Goal: Task Accomplishment & Management: Manage account settings

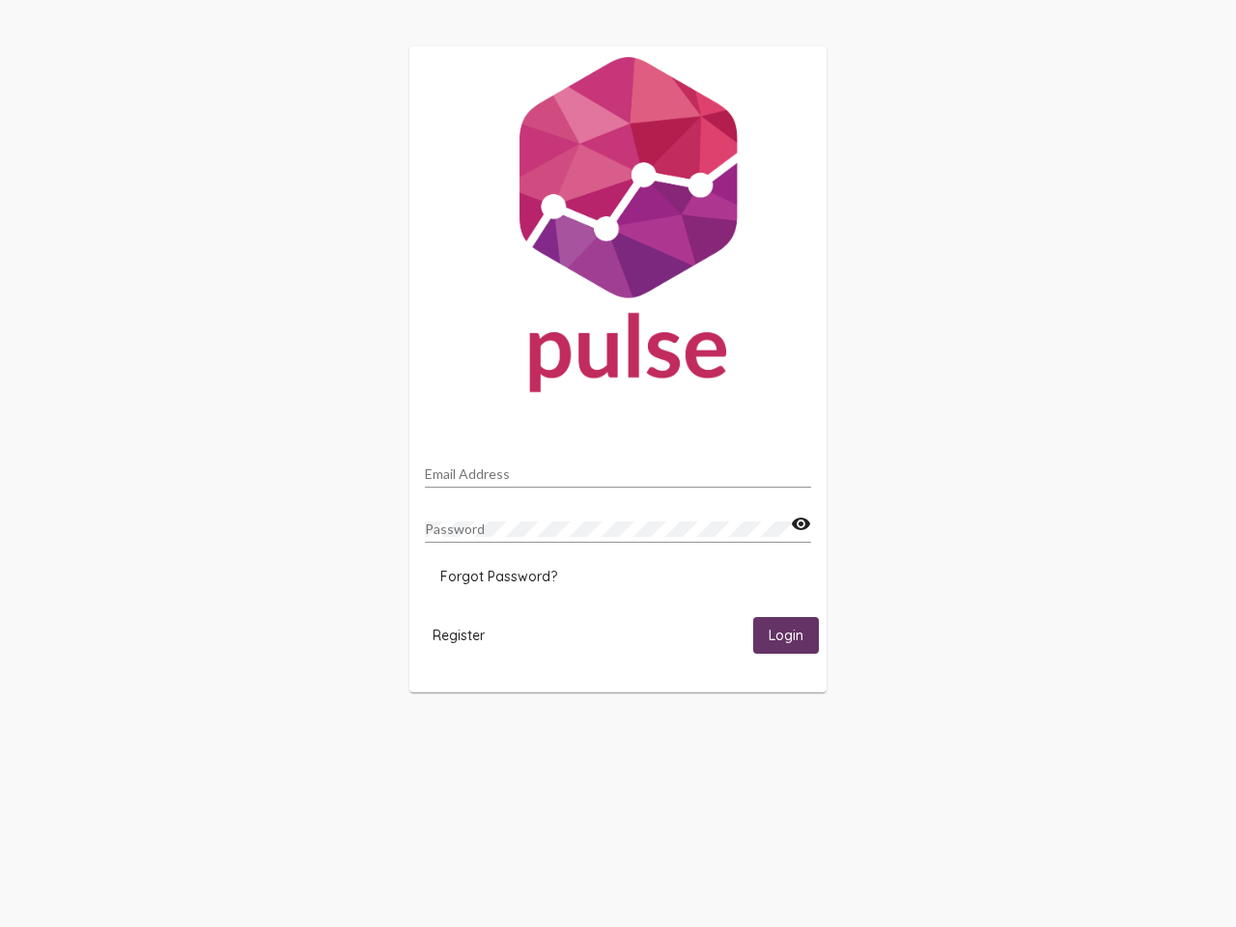
click at [618, 468] on input "Email Address" at bounding box center [618, 473] width 386 height 15
click at [800, 524] on mat-icon "visibility" at bounding box center [801, 524] width 20 height 23
click at [498, 576] on span "Forgot Password?" at bounding box center [498, 576] width 117 height 17
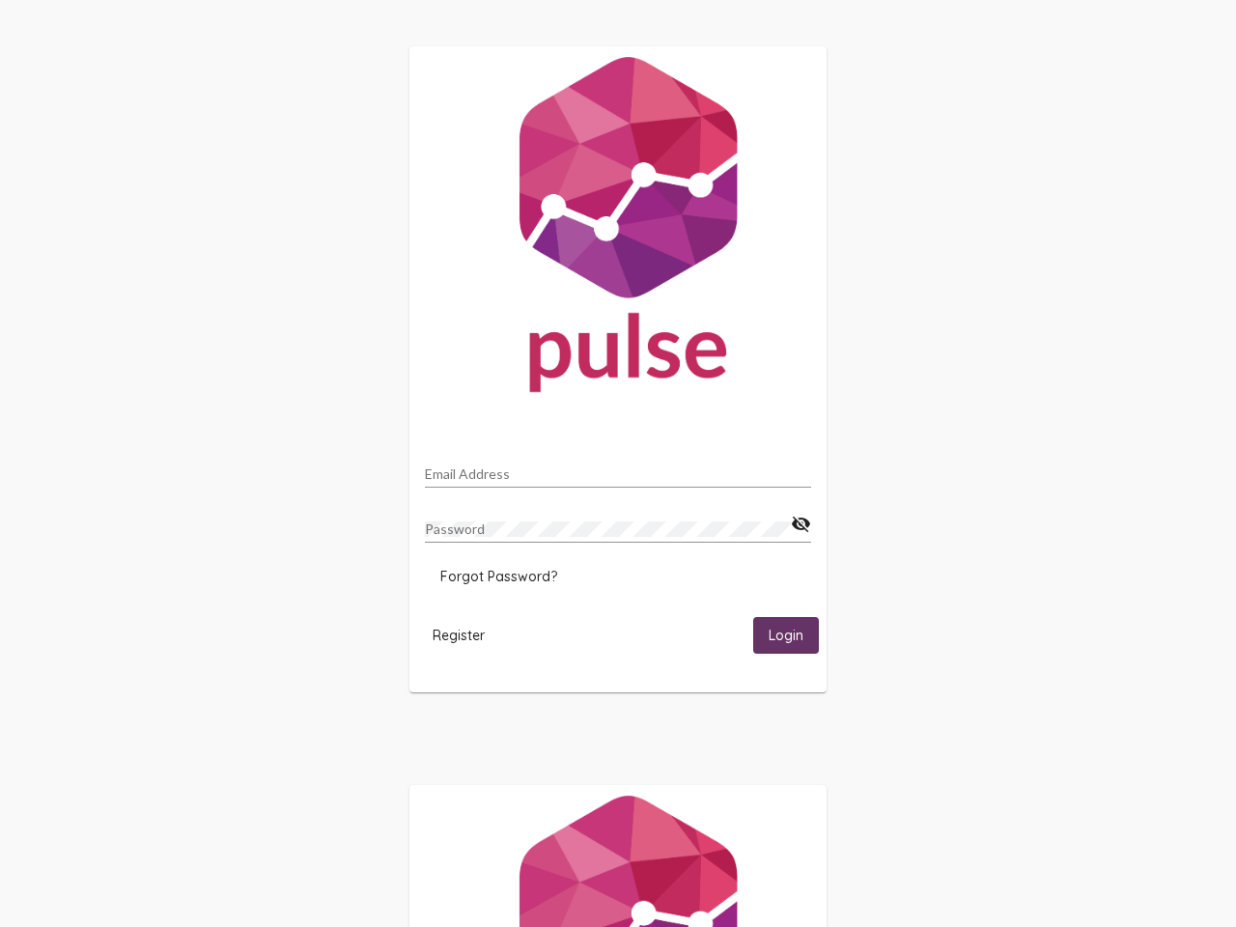
click at [459, 634] on span "Register" at bounding box center [459, 635] width 52 height 17
click at [786, 634] on span "Login" at bounding box center [786, 636] width 35 height 17
